Goal: Task Accomplishment & Management: Manage account settings

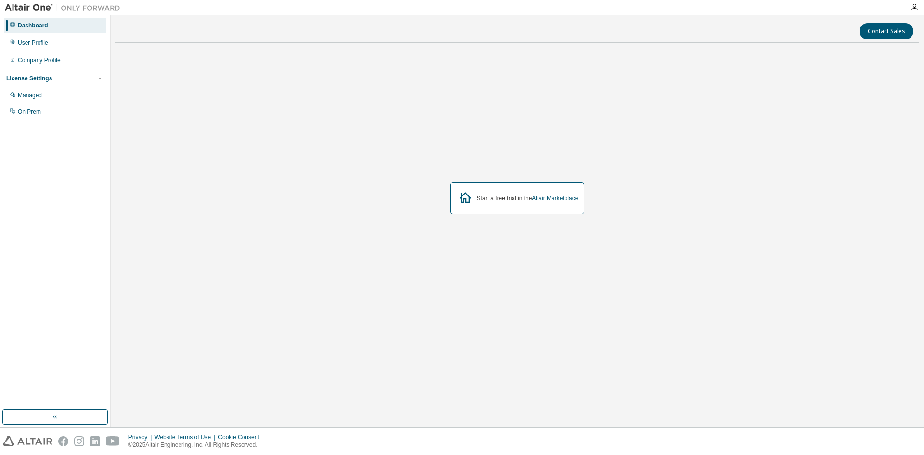
click at [531, 216] on div "Start a free trial in the Altair Marketplace" at bounding box center [516, 198] width 803 height 295
click at [516, 196] on div "Start a free trial in the Altair Marketplace" at bounding box center [528, 198] width 102 height 8
click at [552, 195] on link "Altair Marketplace" at bounding box center [555, 198] width 46 height 7
click at [47, 48] on div "User Profile" at bounding box center [55, 42] width 102 height 15
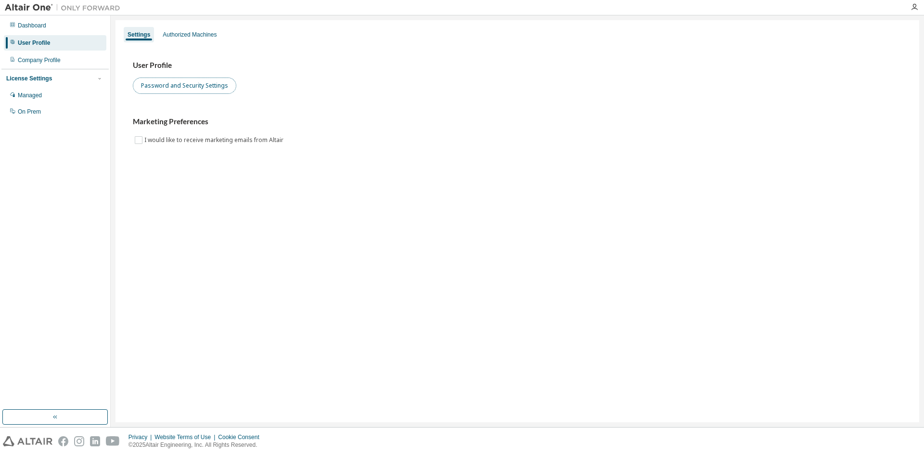
click at [184, 83] on button "Password and Security Settings" at bounding box center [184, 85] width 103 height 16
click at [14, 25] on icon at bounding box center [13, 25] width 6 height 6
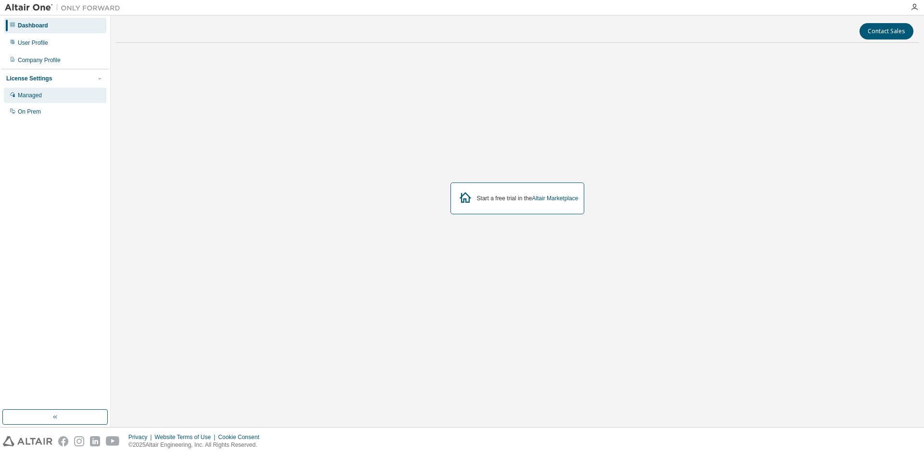
click at [38, 100] on div "Managed" at bounding box center [55, 95] width 102 height 15
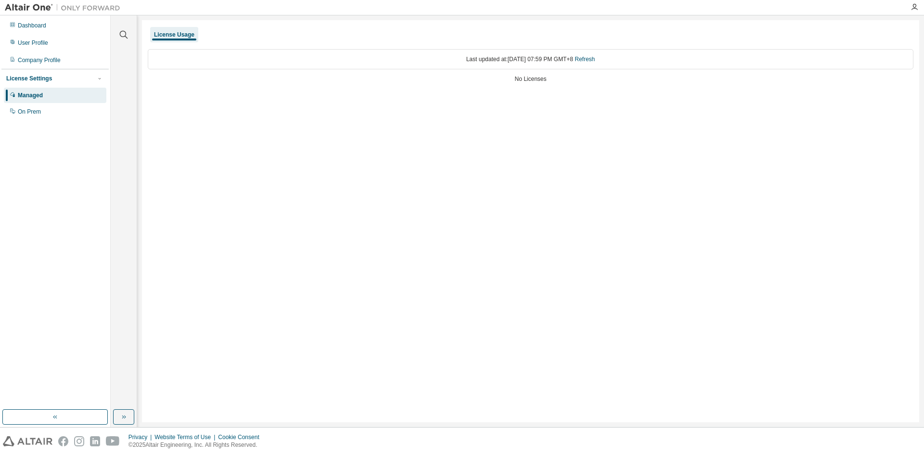
click at [18, 78] on div "License Settings" at bounding box center [29, 79] width 46 height 8
click at [22, 77] on div "License Settings" at bounding box center [29, 79] width 46 height 8
click at [33, 108] on div "On Prem" at bounding box center [55, 111] width 102 height 15
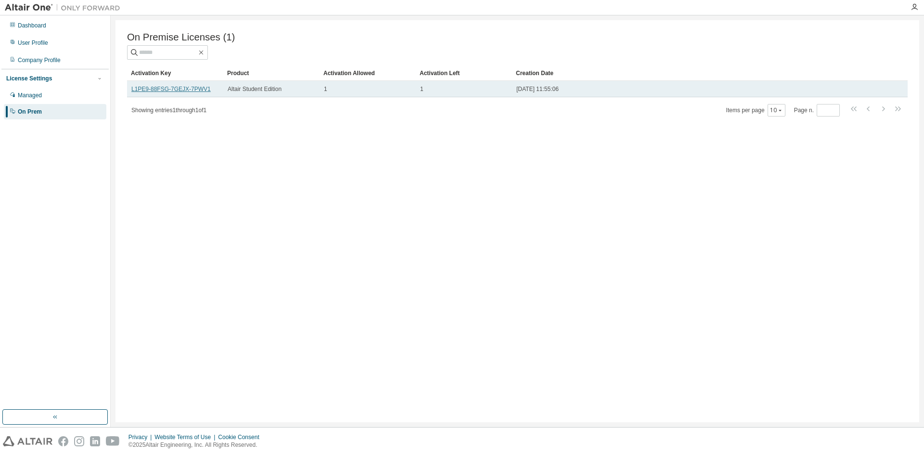
click at [176, 90] on link "L1PE9-88FSG-7GEJX-7PWV1" at bounding box center [170, 89] width 79 height 7
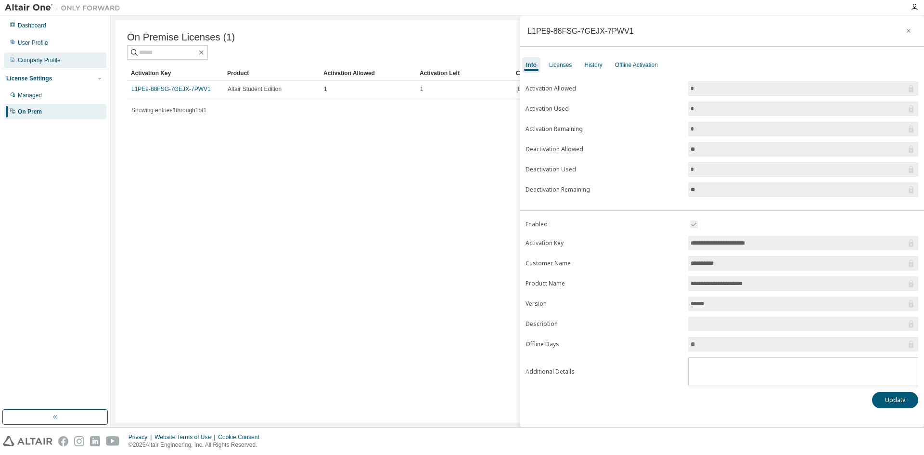
click at [50, 63] on div "Company Profile" at bounding box center [39, 60] width 43 height 8
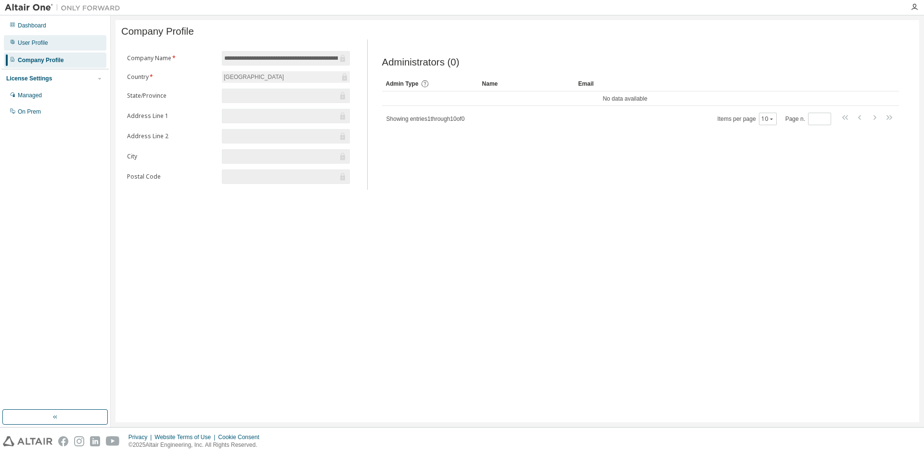
click at [39, 48] on div "User Profile" at bounding box center [55, 42] width 102 height 15
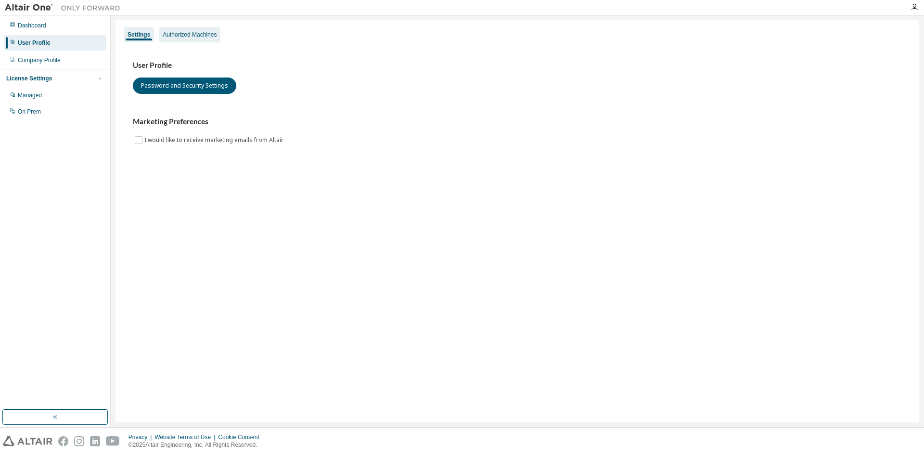
click at [180, 30] on div "Authorized Machines" at bounding box center [190, 34] width 62 height 15
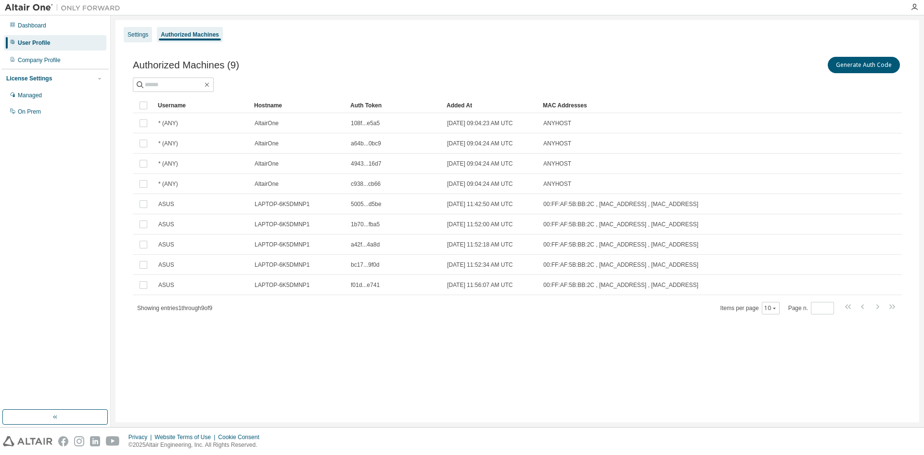
click at [143, 37] on div "Settings" at bounding box center [137, 35] width 21 height 8
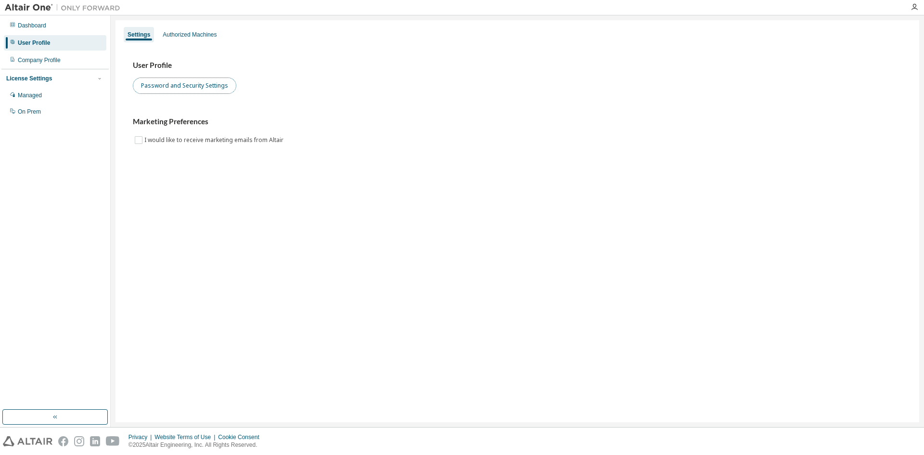
click at [165, 89] on button "Password and Security Settings" at bounding box center [184, 85] width 103 height 16
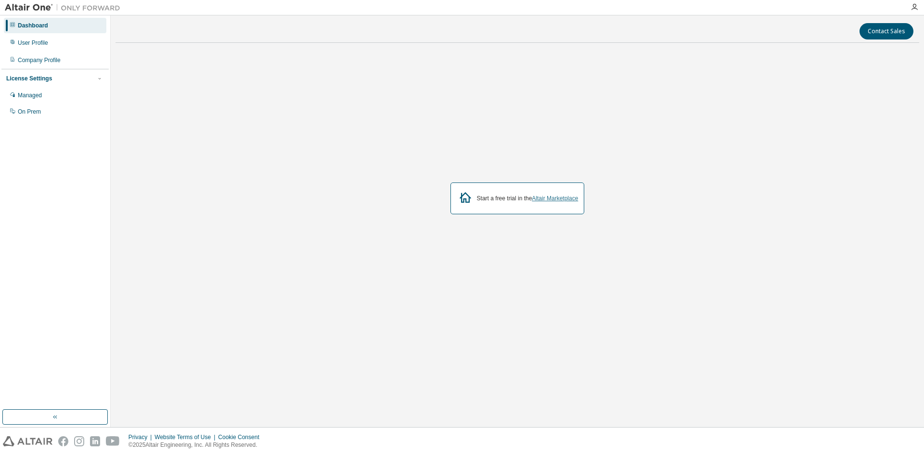
click at [534, 202] on link "Altair Marketplace" at bounding box center [555, 198] width 46 height 7
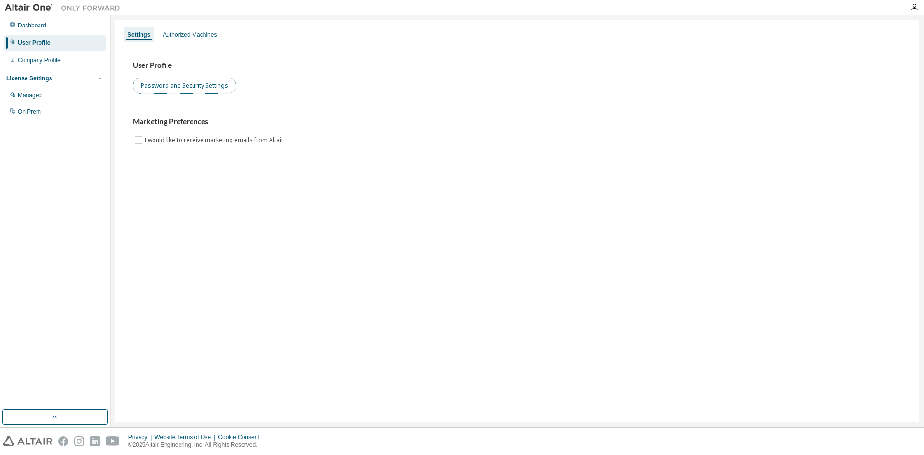
click at [151, 88] on button "Password and Security Settings" at bounding box center [184, 85] width 103 height 16
click at [151, 89] on button "Password and Security Settings" at bounding box center [184, 85] width 103 height 16
click at [158, 91] on button "Password and Security Settings" at bounding box center [184, 85] width 103 height 16
click at [19, 27] on div "Dashboard" at bounding box center [32, 26] width 28 height 8
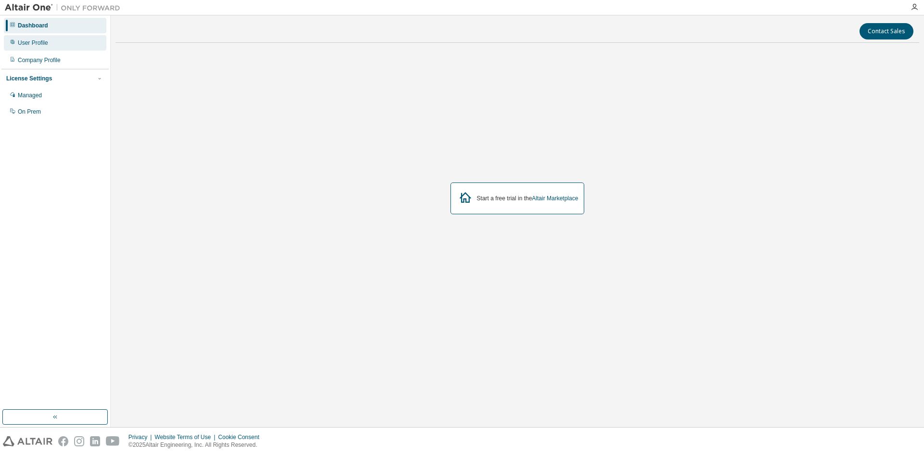
click at [39, 41] on div "User Profile" at bounding box center [33, 43] width 30 height 8
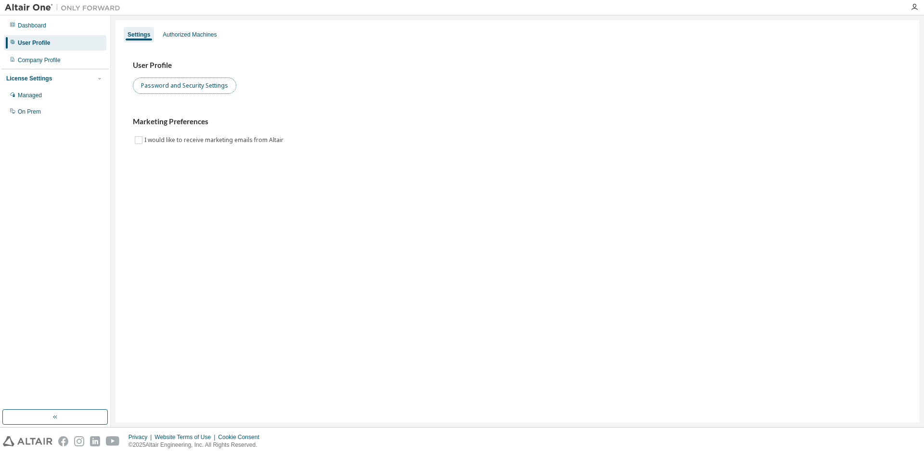
click at [144, 84] on button "Password and Security Settings" at bounding box center [184, 85] width 103 height 16
click at [297, 84] on div "User Profile Password and Security Settings" at bounding box center [517, 77] width 769 height 33
click at [173, 87] on button "Password and Security Settings" at bounding box center [184, 85] width 103 height 16
